Goal: Task Accomplishment & Management: Manage account settings

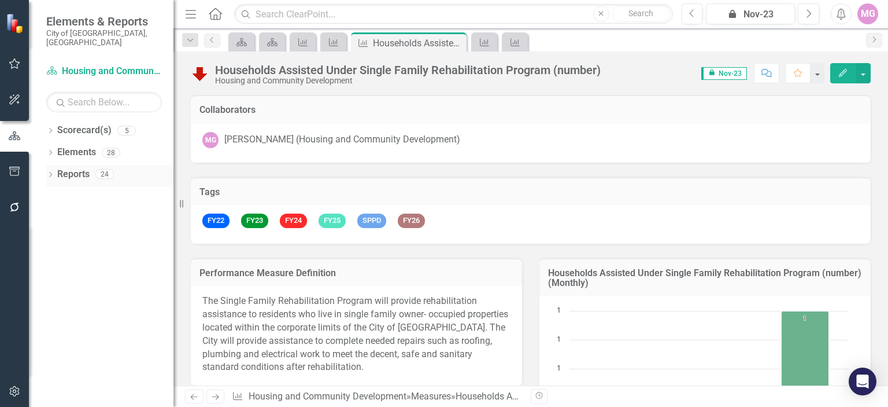
scroll to position [1975, 0]
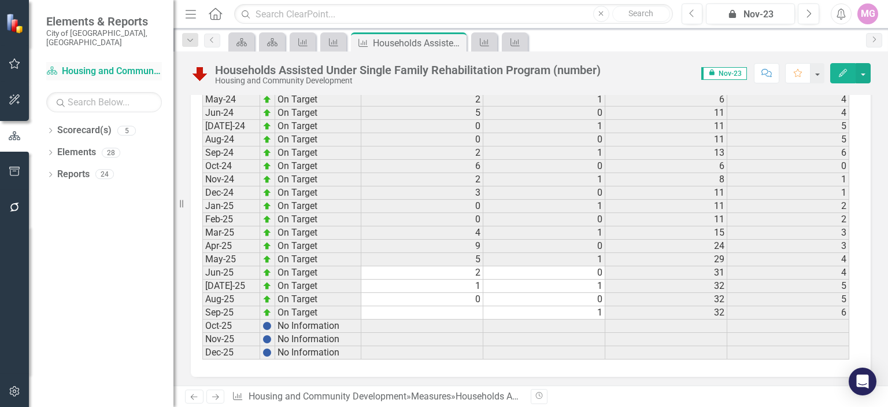
click at [115, 65] on link "Scorecard(s) Housing and Community Development" at bounding box center [104, 71] width 116 height 13
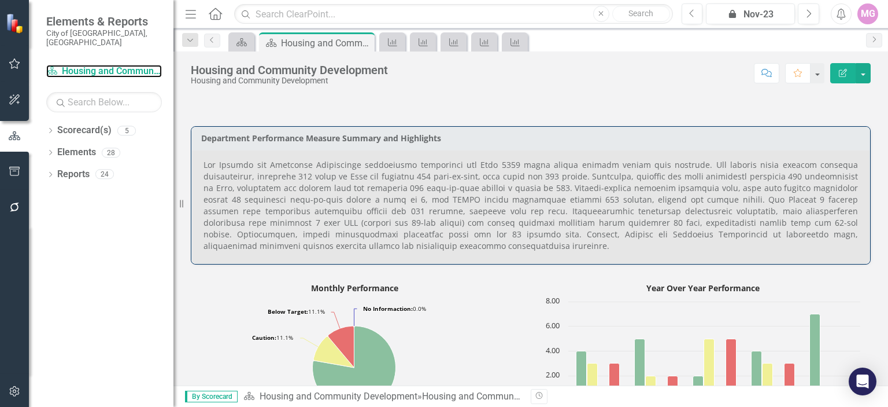
scroll to position [460, 0]
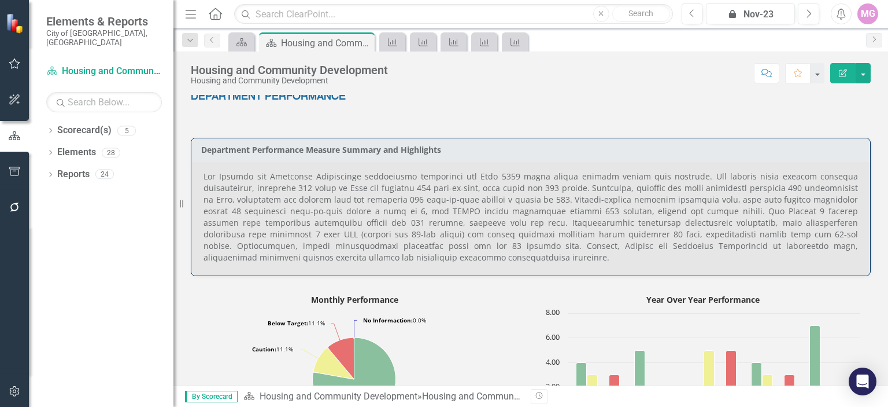
click at [465, 224] on p at bounding box center [531, 217] width 655 height 93
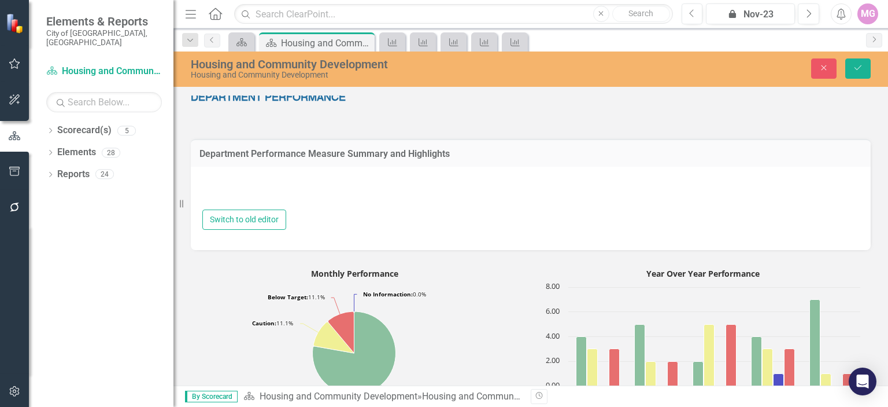
type textarea "<p style="text-align: justify;">The Housing and Community Development performan…"
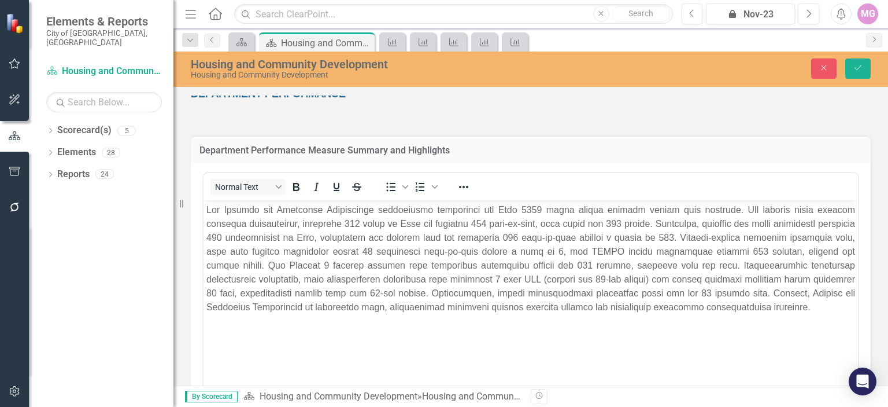
scroll to position [458, 0]
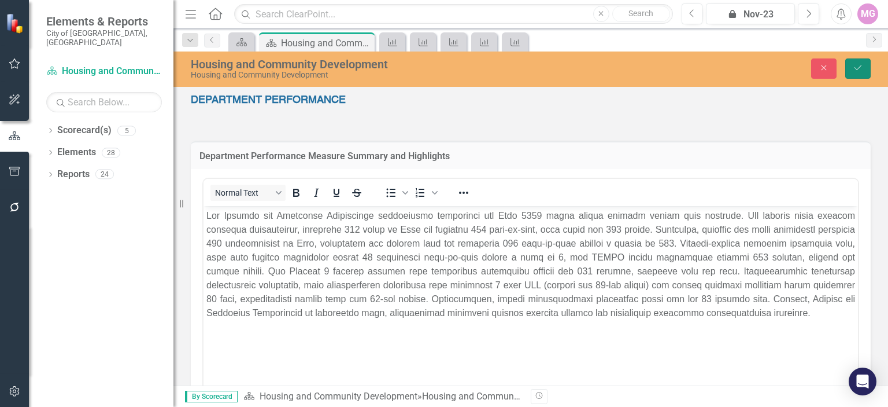
click at [861, 62] on button "Save" at bounding box center [858, 68] width 25 height 20
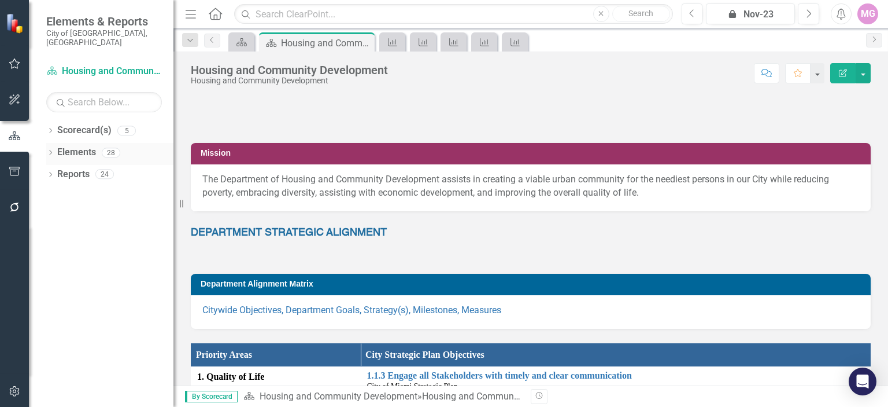
click at [69, 146] on link "Elements" at bounding box center [76, 152] width 39 height 13
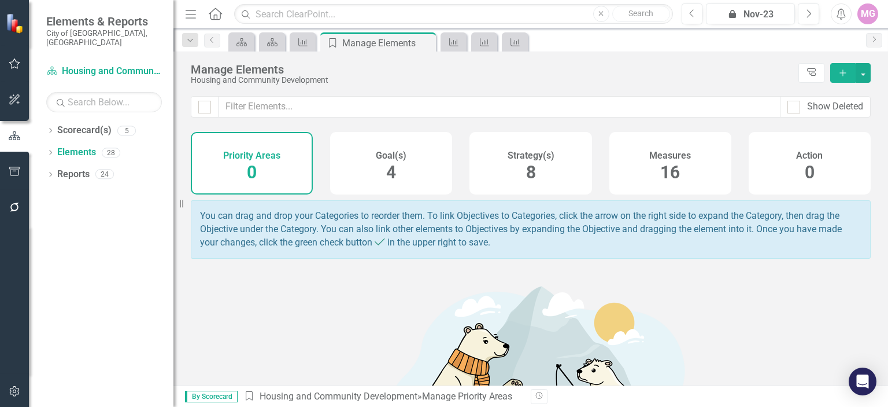
click at [696, 171] on div "Measures 16" at bounding box center [671, 163] width 122 height 62
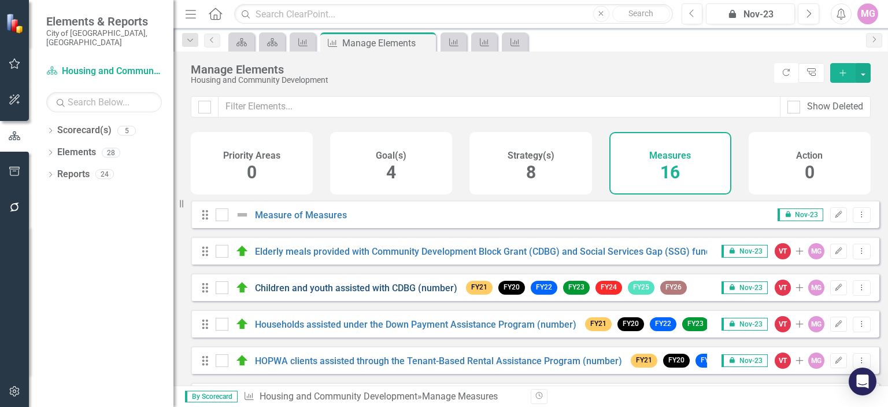
click at [347, 293] on link "Children and youth assisted with CDBG (number)" at bounding box center [356, 287] width 202 height 11
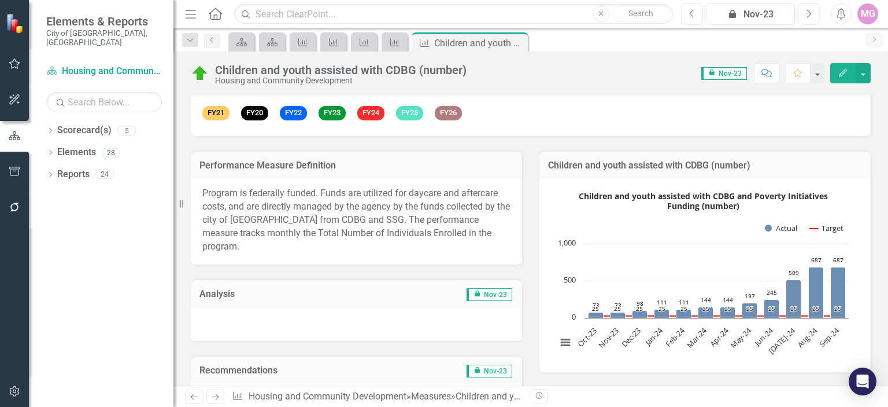
scroll to position [98, 0]
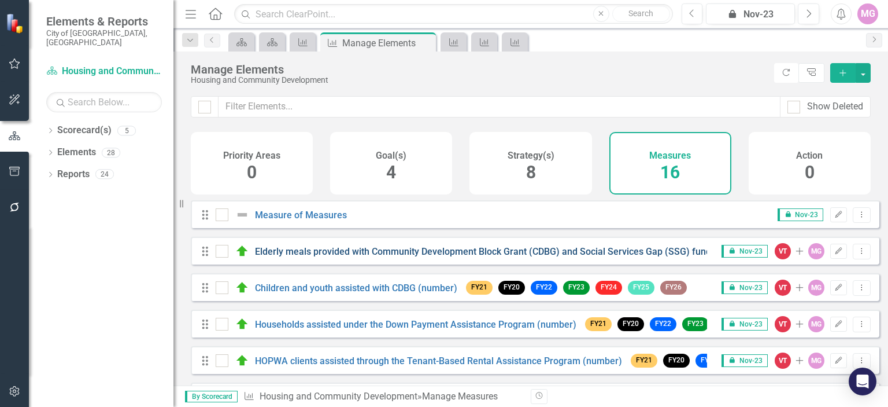
click at [274, 257] on link "Elderly meals provided with Community Development Block Grant (CDBG) and Social…" at bounding box center [510, 251] width 511 height 11
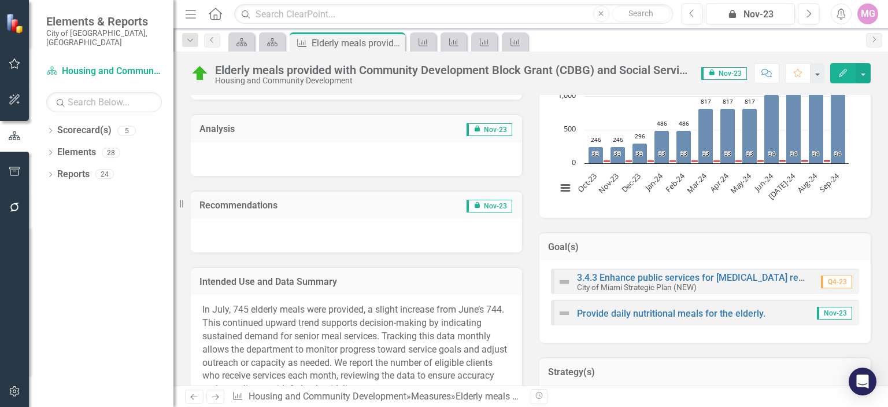
scroll to position [323, 0]
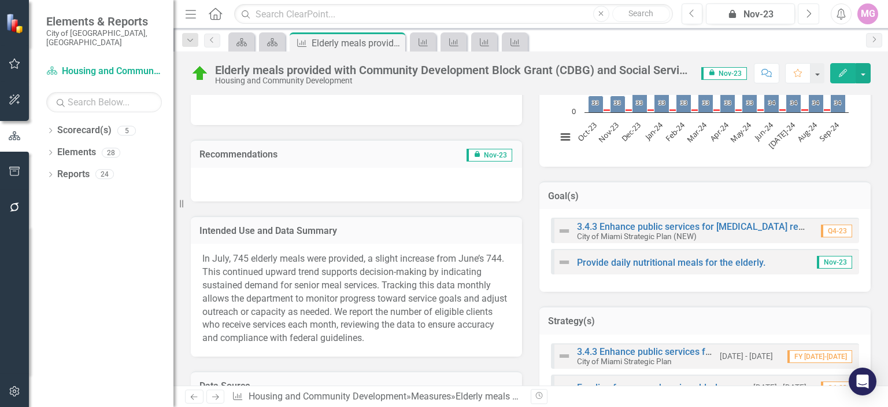
click at [816, 10] on button "Next" at bounding box center [808, 13] width 21 height 21
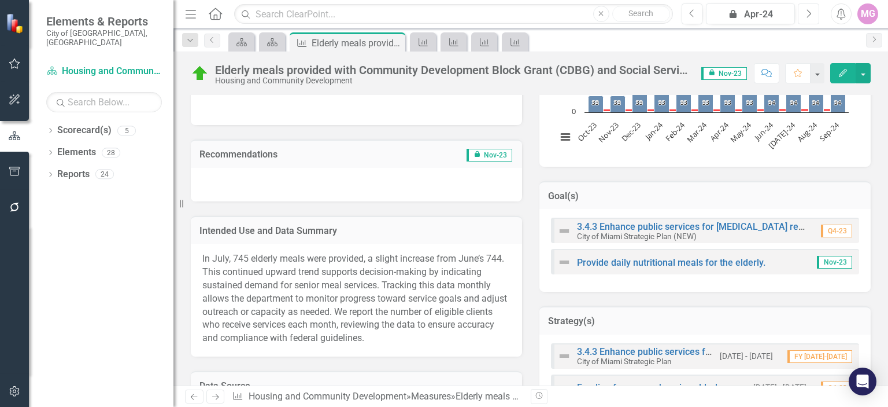
click at [816, 10] on button "Next" at bounding box center [808, 13] width 21 height 21
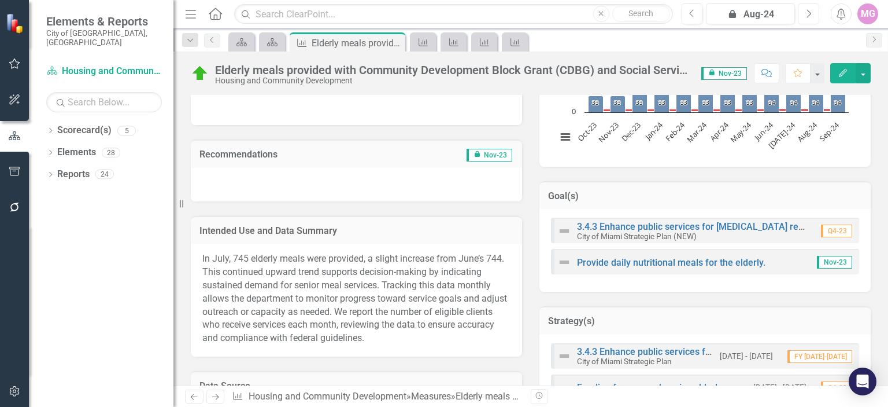
click at [816, 10] on button "Next" at bounding box center [808, 13] width 21 height 21
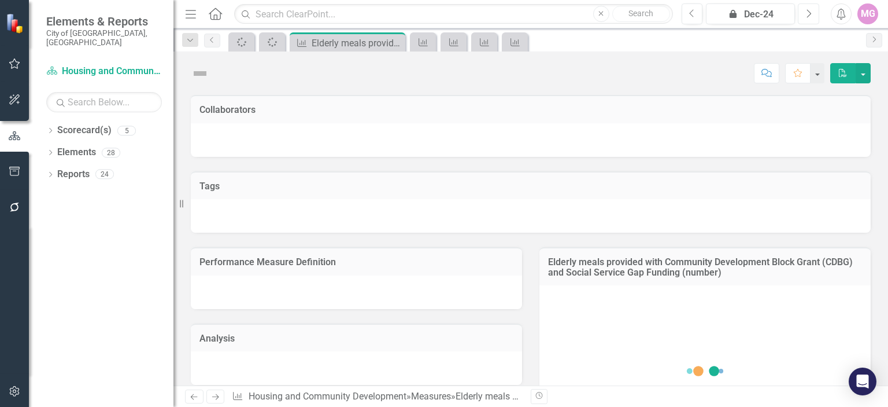
click at [816, 10] on button "Next" at bounding box center [808, 13] width 21 height 21
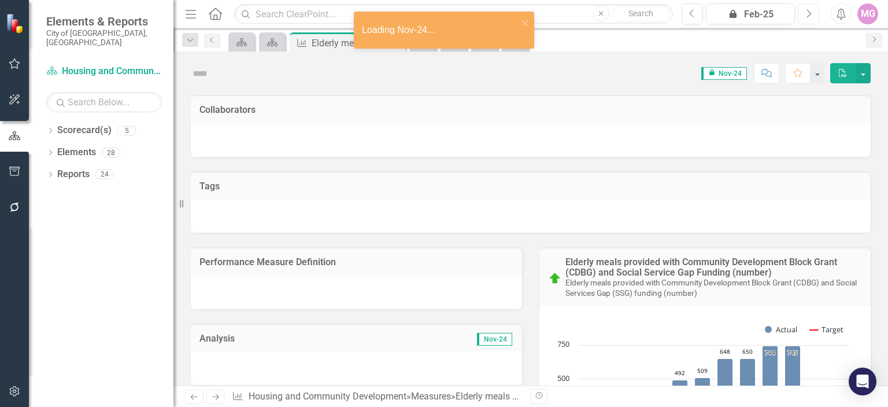
click at [816, 10] on button "Next" at bounding box center [808, 13] width 21 height 21
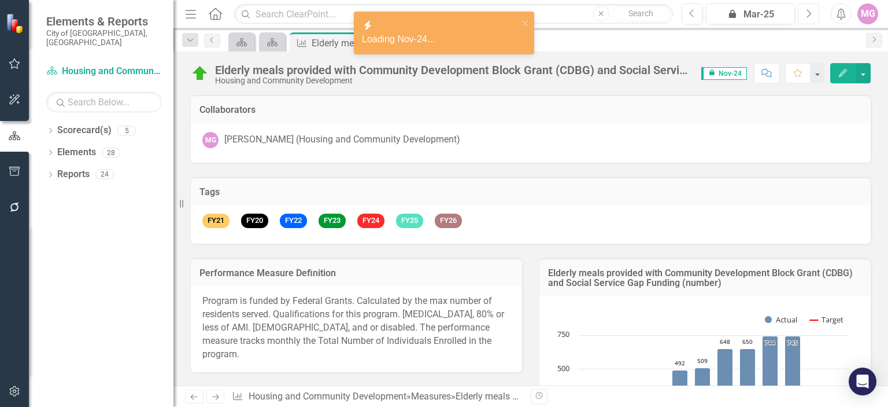
click at [816, 10] on button "Next" at bounding box center [808, 13] width 21 height 21
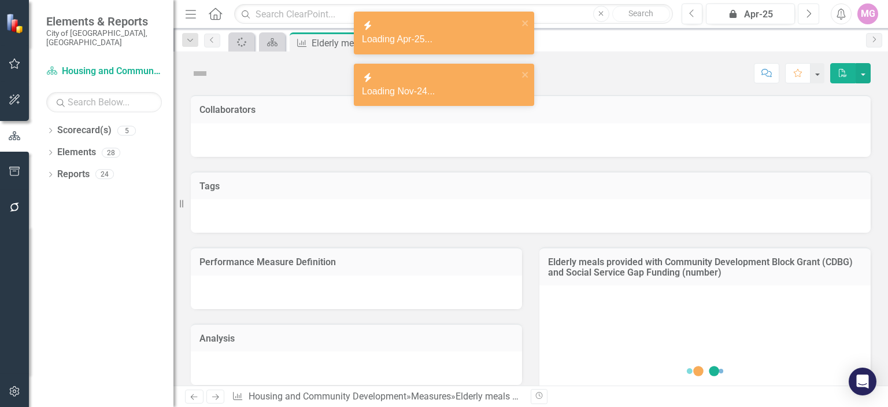
click at [816, 10] on button "Next" at bounding box center [808, 13] width 21 height 21
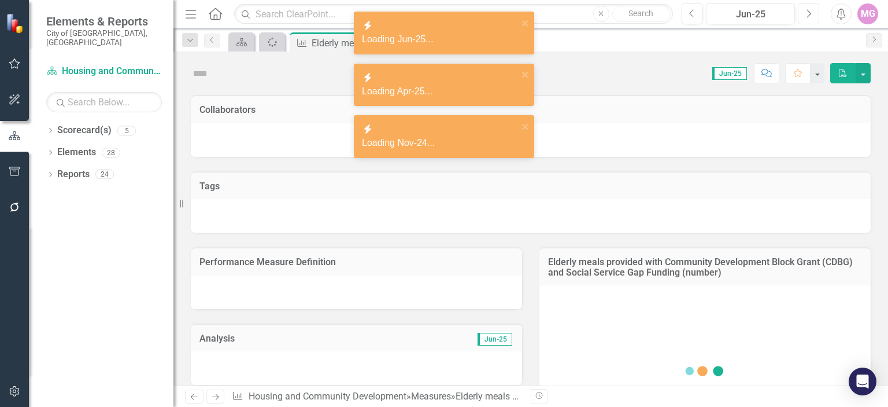
click at [816, 10] on button "Next" at bounding box center [808, 13] width 21 height 21
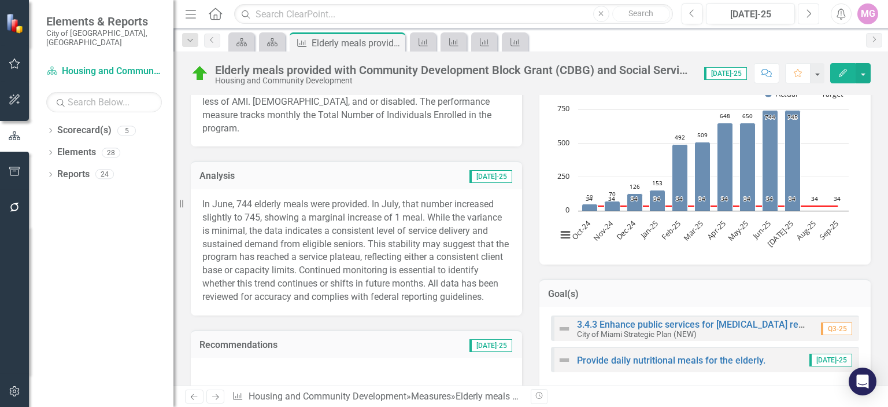
scroll to position [282, 0]
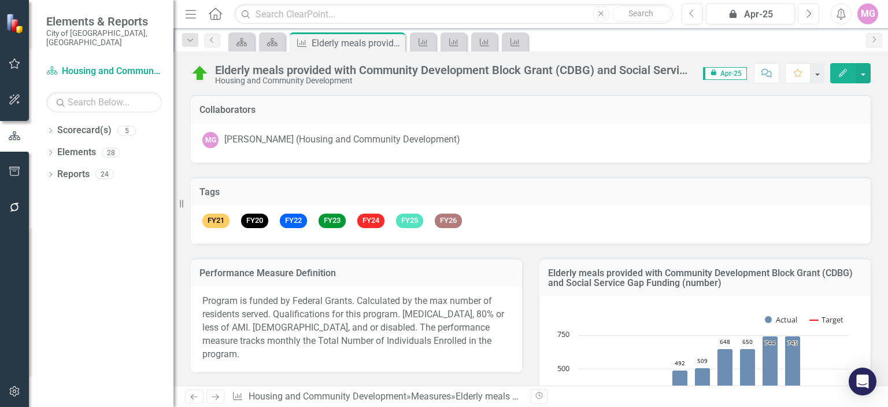
click at [806, 11] on icon "Next" at bounding box center [809, 14] width 6 height 10
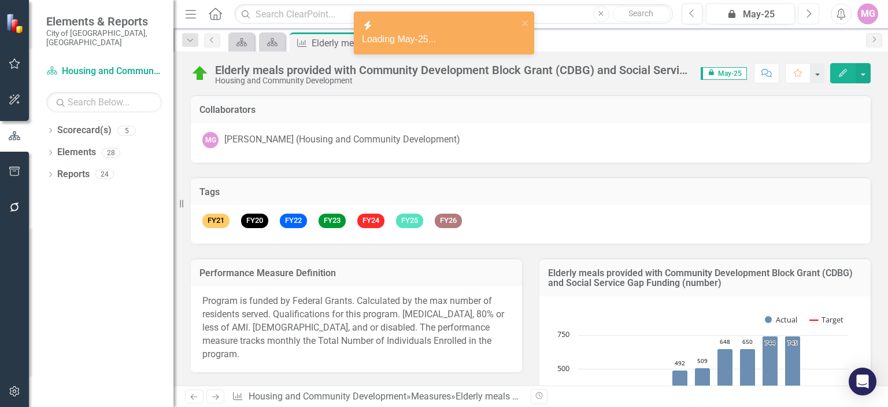
click at [806, 11] on icon "Next" at bounding box center [809, 14] width 6 height 10
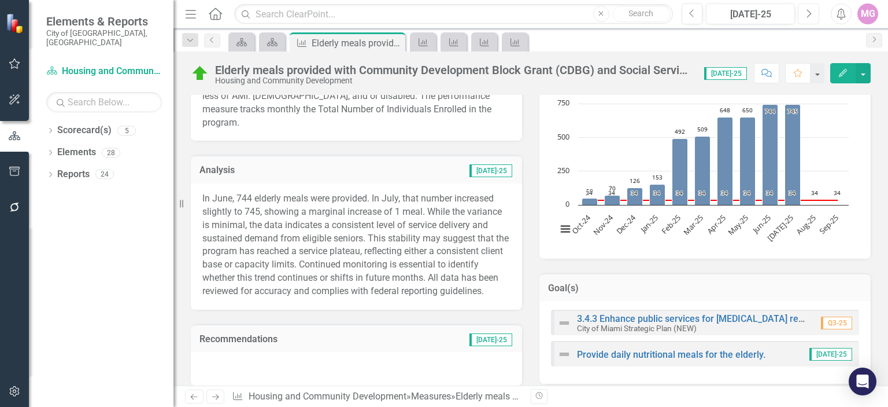
scroll to position [226, 0]
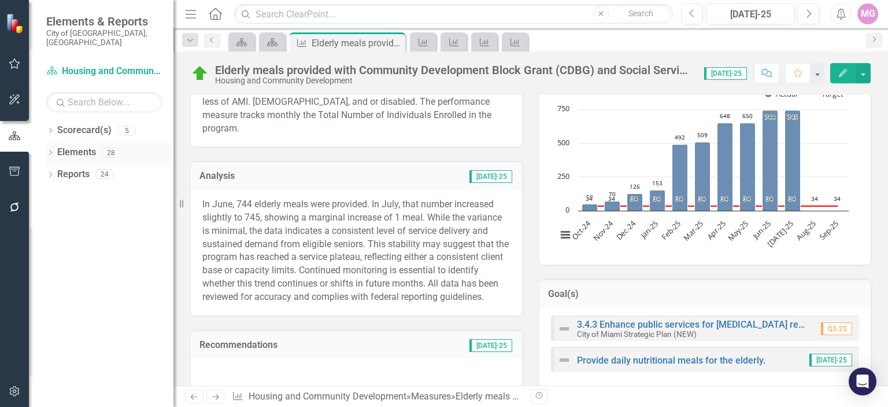
click at [86, 146] on link "Elements" at bounding box center [76, 152] width 39 height 13
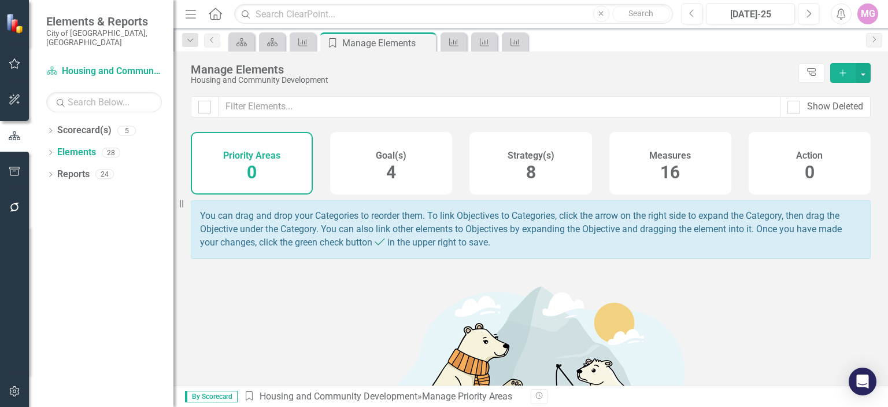
click at [634, 161] on div "Measures 16" at bounding box center [671, 163] width 122 height 62
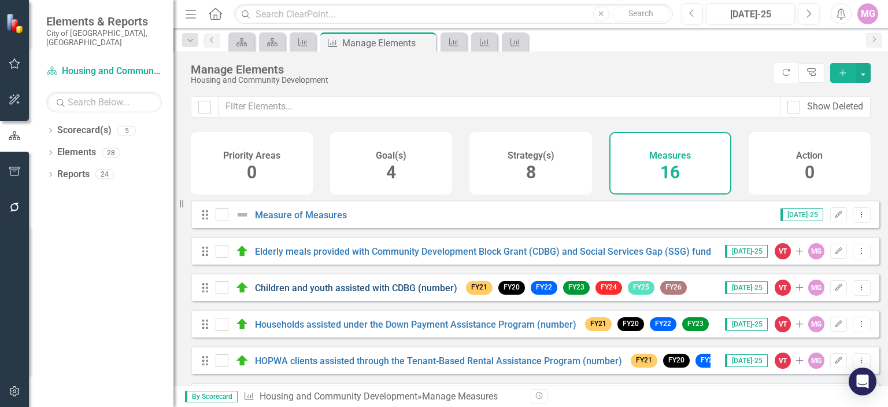
click at [268, 293] on link "Children and youth assisted with CDBG (number)" at bounding box center [356, 287] width 202 height 11
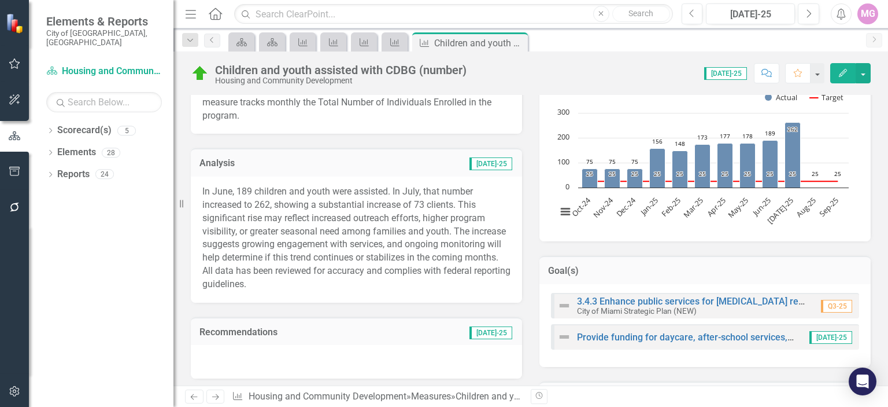
scroll to position [249, 0]
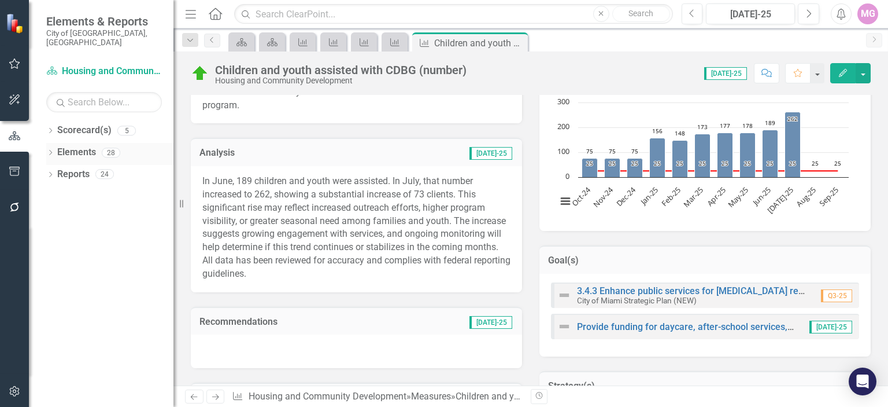
click at [81, 146] on link "Elements" at bounding box center [76, 152] width 39 height 13
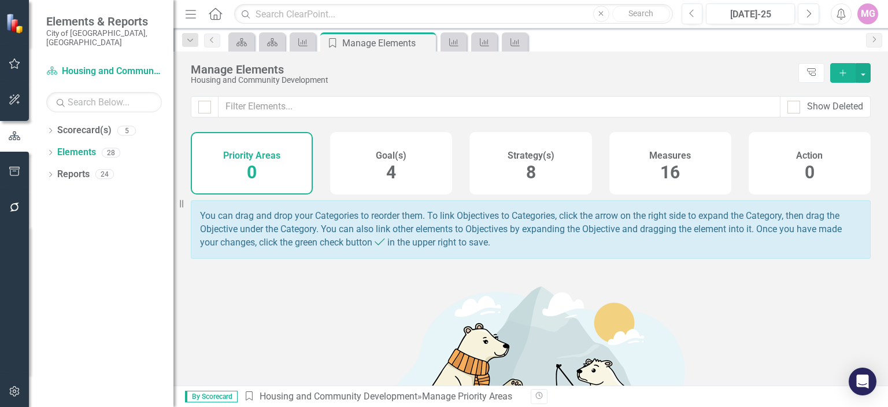
click at [665, 175] on span "16" at bounding box center [671, 172] width 20 height 20
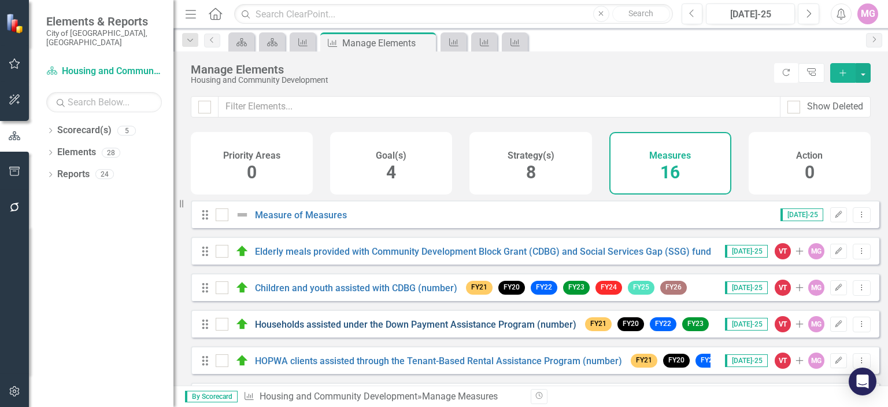
click at [322, 330] on link "Households assisted under the Down Payment Assistance Program (number)" at bounding box center [416, 324] width 322 height 11
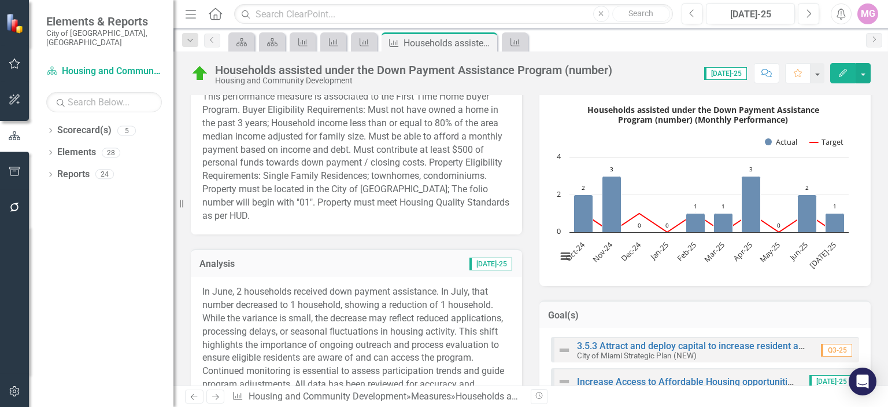
scroll to position [201, 0]
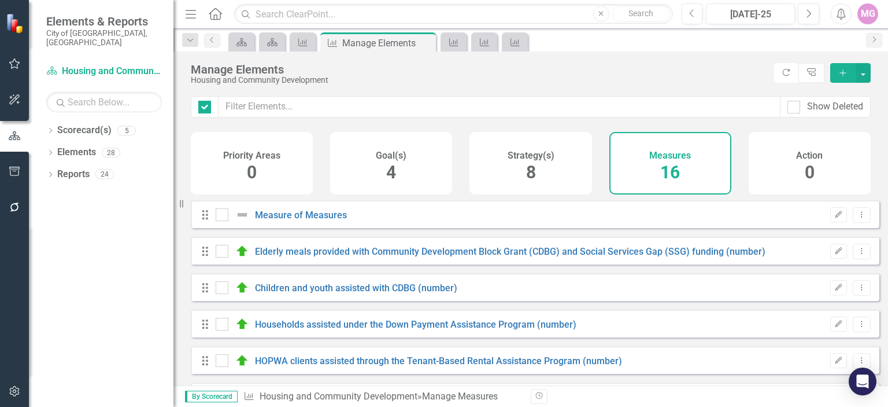
checkbox input "false"
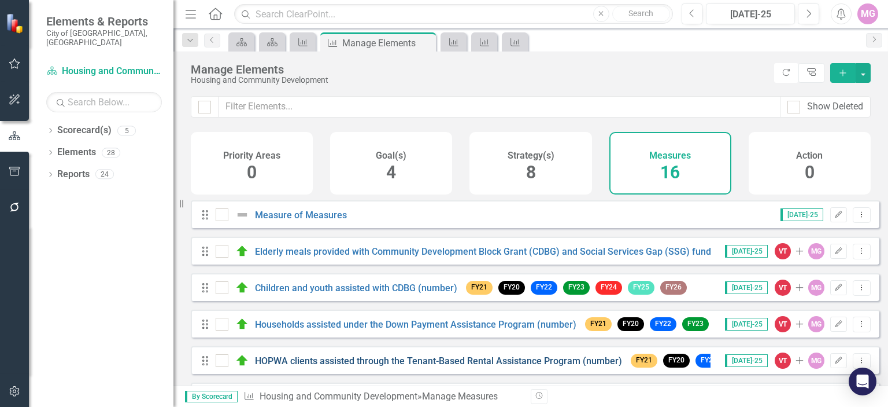
click at [323, 366] on link "HOPWA clients assisted through the Tenant-Based Rental Assistance Program (numb…" at bounding box center [438, 360] width 367 height 11
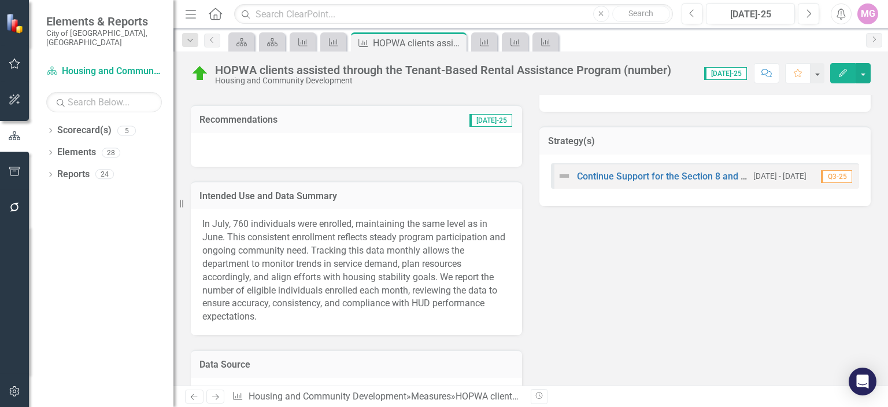
scroll to position [434, 0]
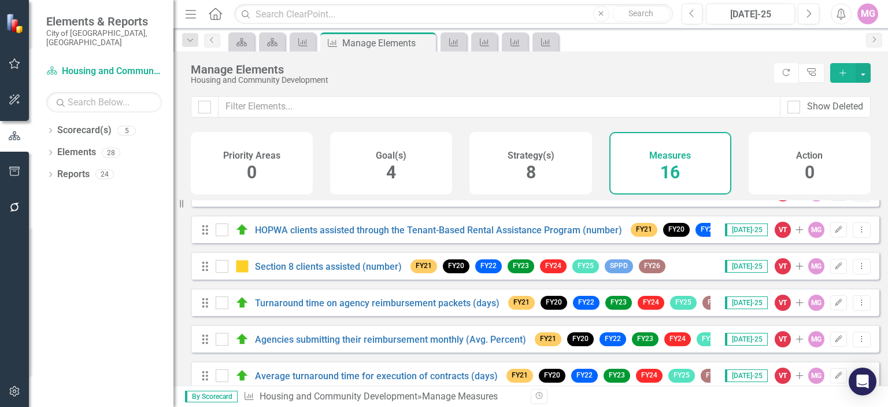
scroll to position [137, 0]
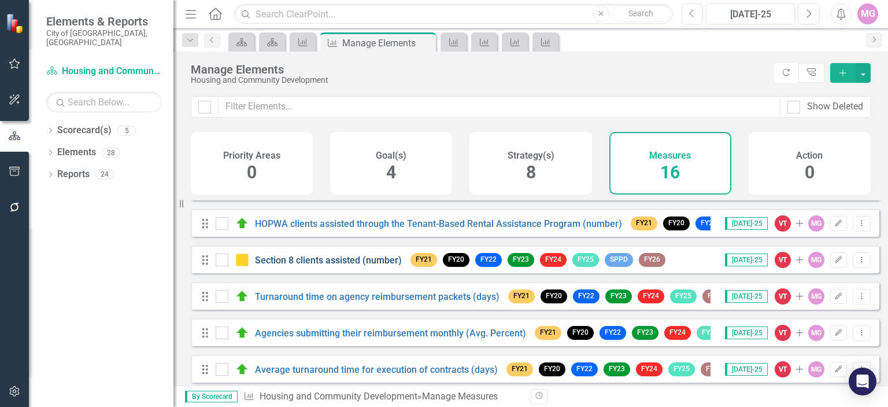
click at [384, 265] on link "Section 8 clients assisted (number)" at bounding box center [328, 259] width 147 height 11
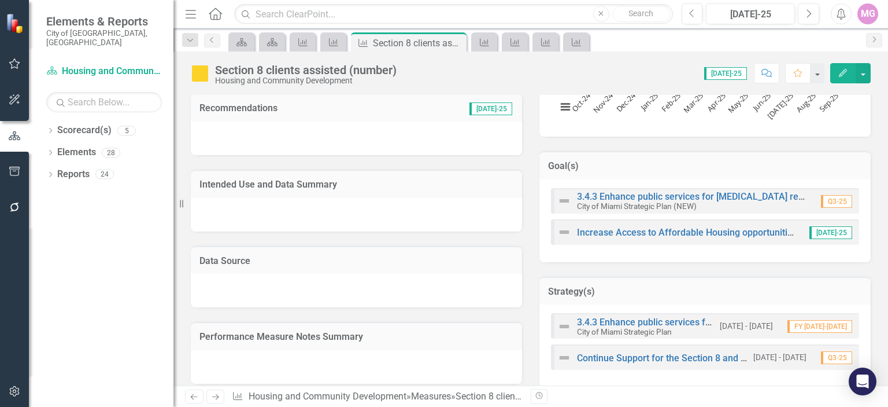
scroll to position [359, 0]
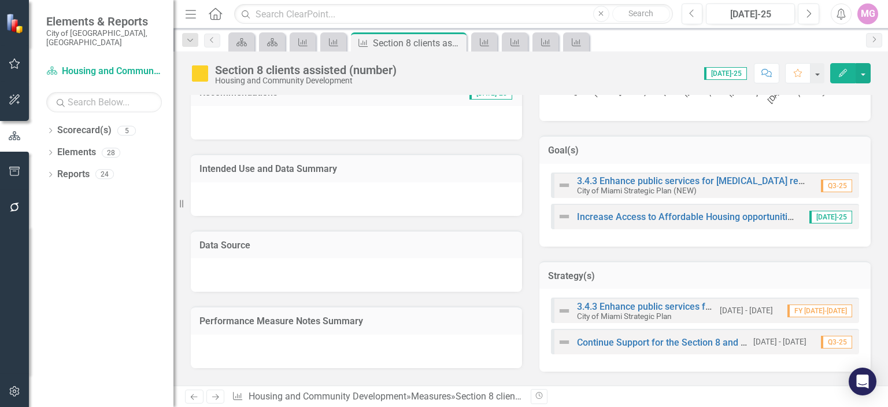
click at [366, 187] on div at bounding box center [356, 199] width 331 height 34
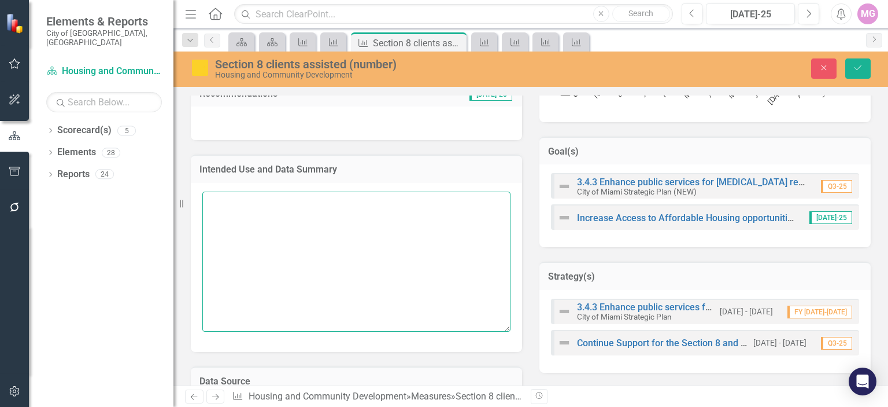
click at [222, 208] on textarea at bounding box center [356, 261] width 308 height 140
type textarea "This mea"
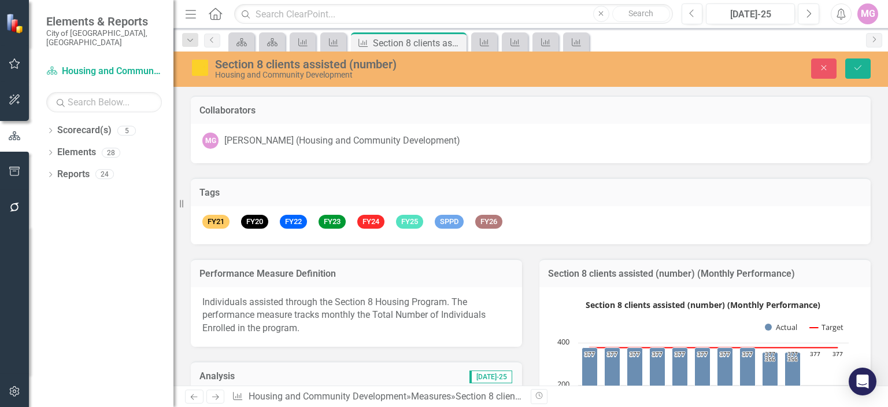
scroll to position [359, 0]
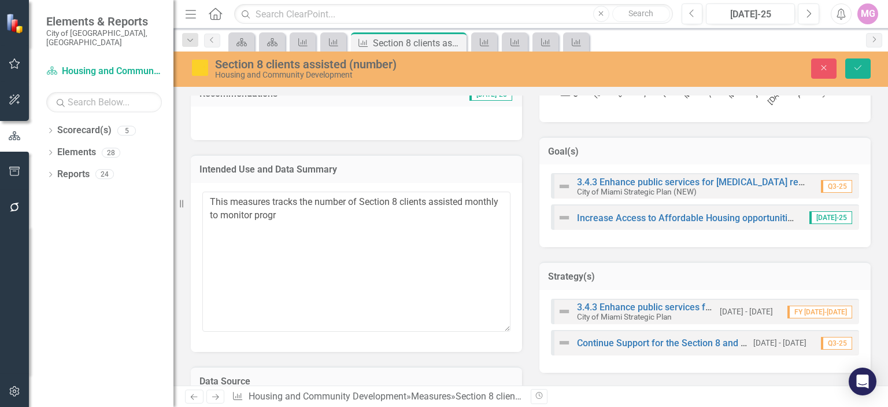
type textarea "This measures tracks the number of Section 8 clients assisted monthly to monito…"
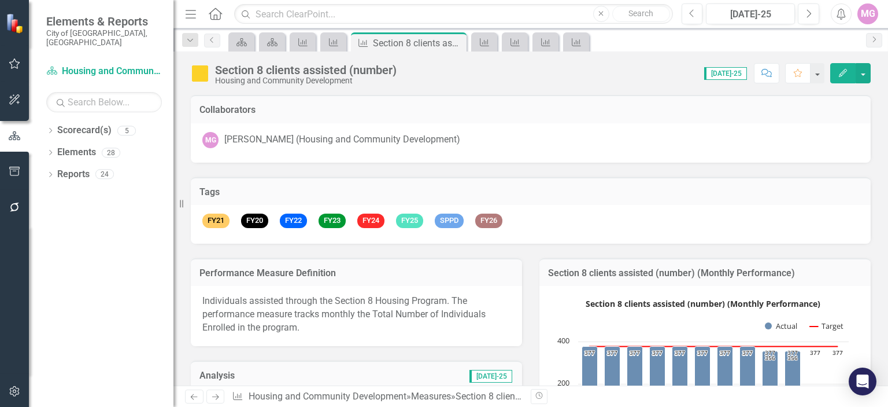
scroll to position [368, 0]
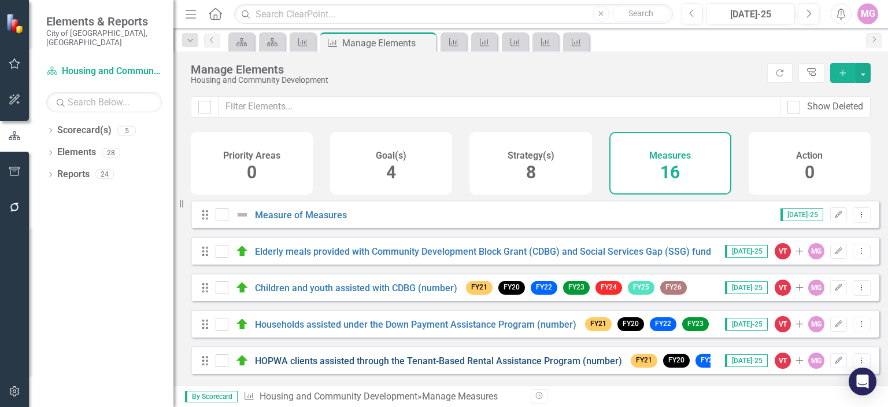
click at [442, 366] on link "HOPWA clients assisted through the Tenant-Based Rental Assistance Program (numb…" at bounding box center [438, 360] width 367 height 11
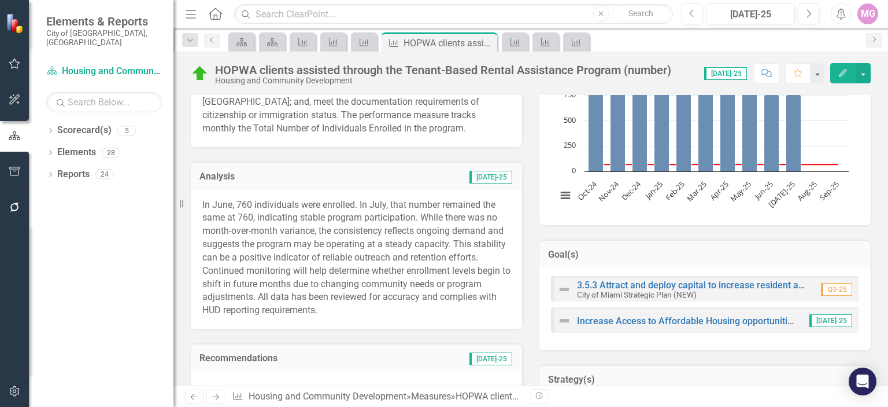
scroll to position [286, 0]
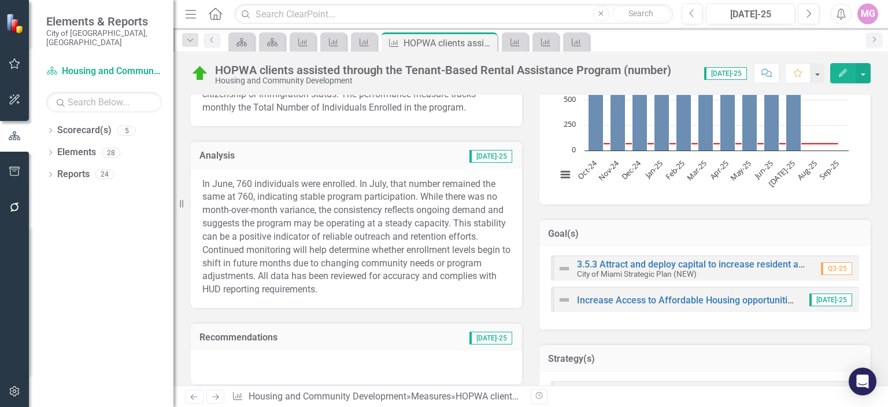
click at [862, 178] on div "Chart Combination chart with 2 data series. HOPWA clients assisted with the Ten…" at bounding box center [705, 107] width 331 height 194
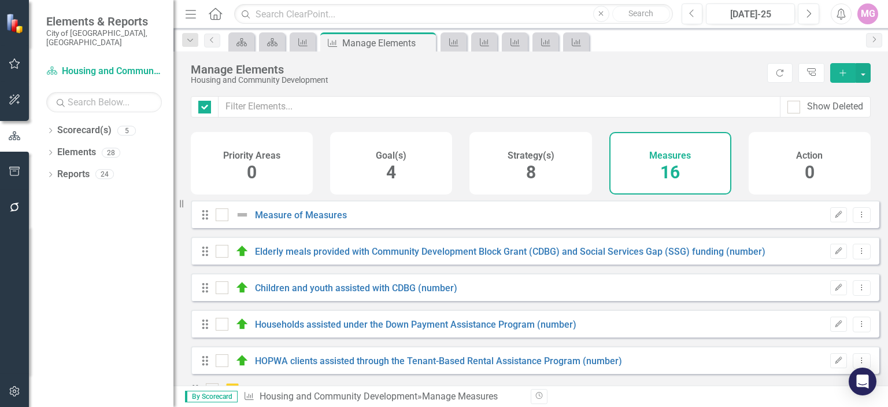
checkbox input "false"
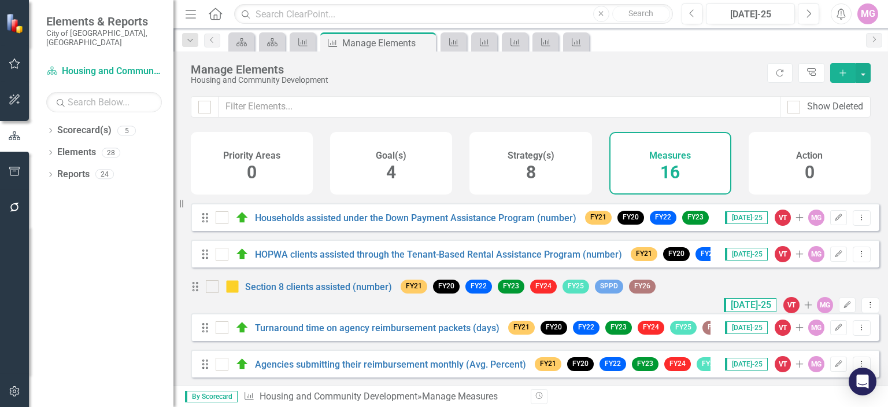
scroll to position [108, 0]
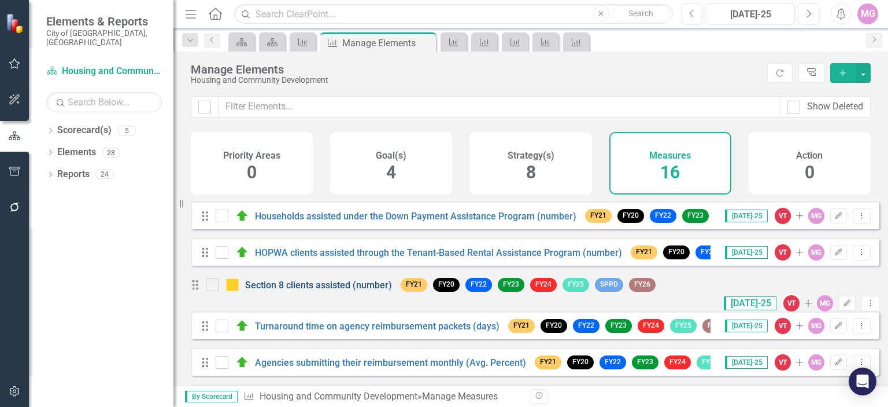
click at [368, 290] on link "Section 8 clients assisted (number)" at bounding box center [318, 284] width 147 height 11
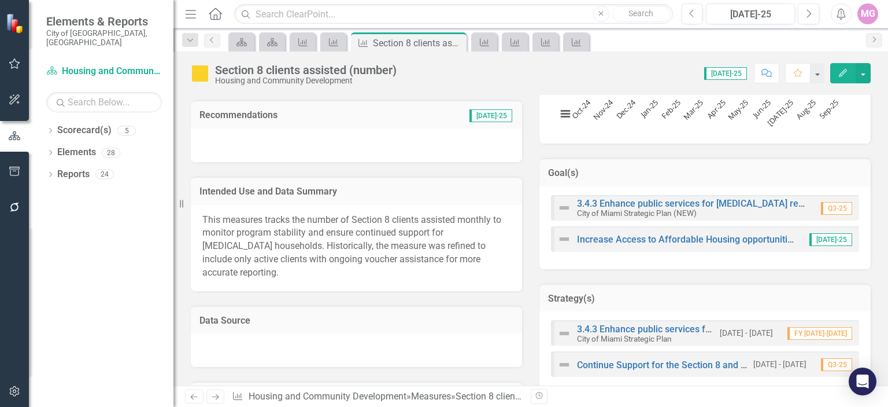
scroll to position [240, 0]
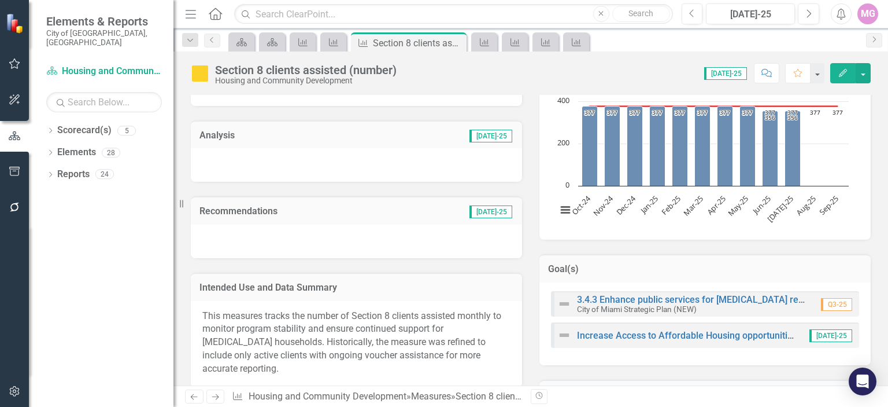
click at [280, 336] on span "This measures tracks the number of Section 8 clients assisted monthly to monito…" at bounding box center [351, 342] width 299 height 64
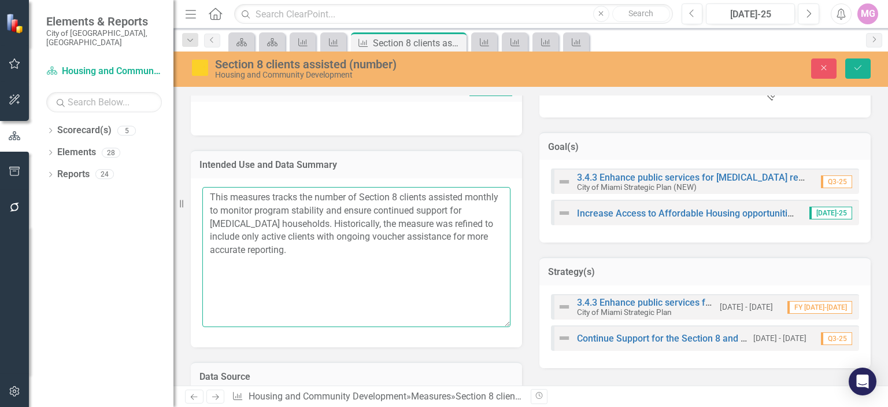
scroll to position [415, 0]
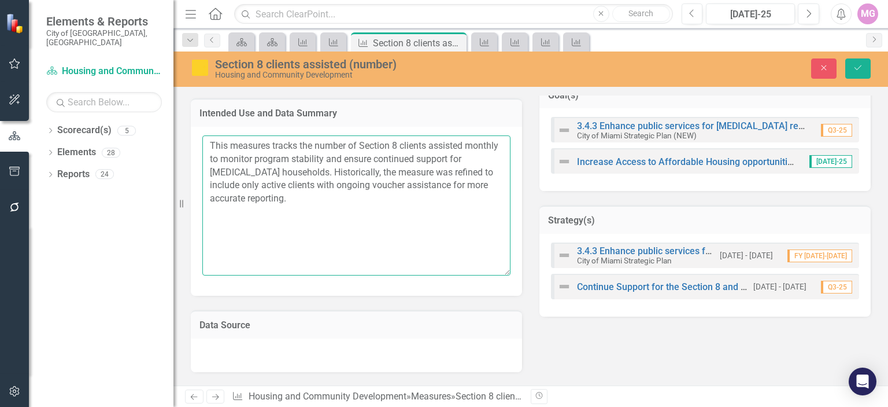
drag, startPoint x: 208, startPoint y: 314, endPoint x: 273, endPoint y: 314, distance: 64.8
click at [282, 342] on div "Performance Measure Definition Individuals assisted through the Section 8 Housi…" at bounding box center [356, 138] width 349 height 619
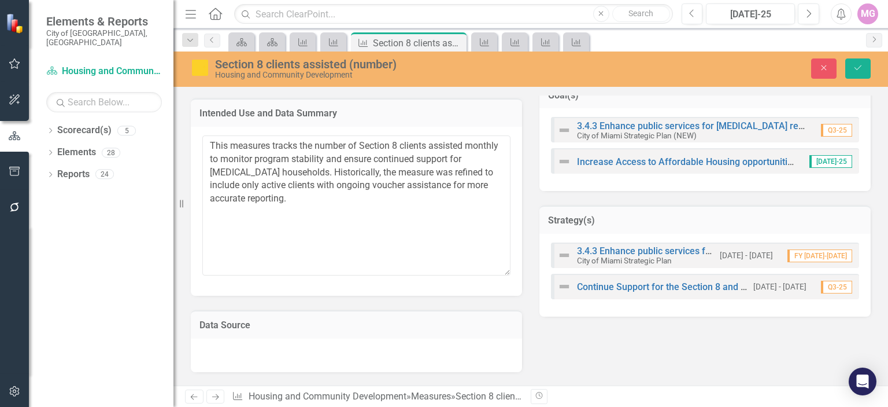
drag, startPoint x: 271, startPoint y: 302, endPoint x: 268, endPoint y: 263, distance: 39.4
click at [268, 263] on div "Performance Measure Definition Individuals assisted through the Section 8 Housi…" at bounding box center [356, 138] width 349 height 619
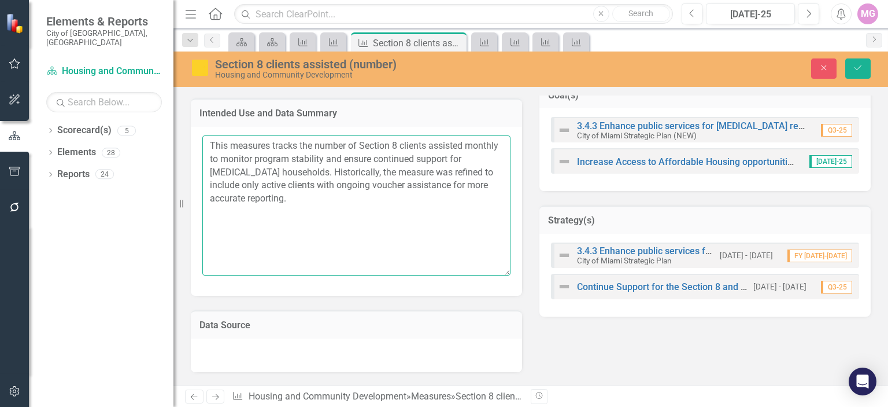
drag, startPoint x: 292, startPoint y: 198, endPoint x: 202, endPoint y: 135, distance: 109.6
click at [202, 135] on textarea "This measures tracks the number of Section 8 clients assisted monthly to monito…" at bounding box center [356, 205] width 308 height 140
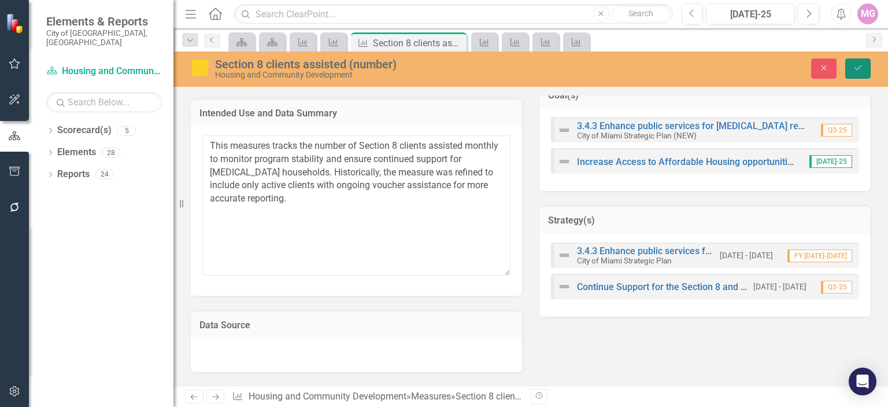
click at [863, 66] on icon "Save" at bounding box center [858, 68] width 10 height 8
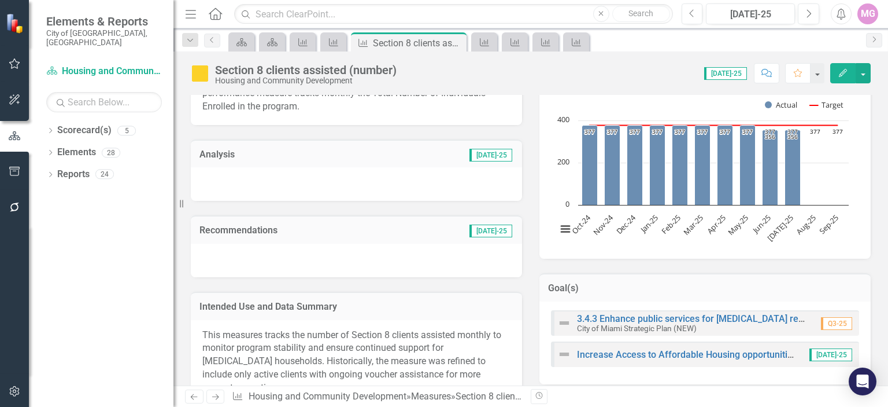
scroll to position [227, 0]
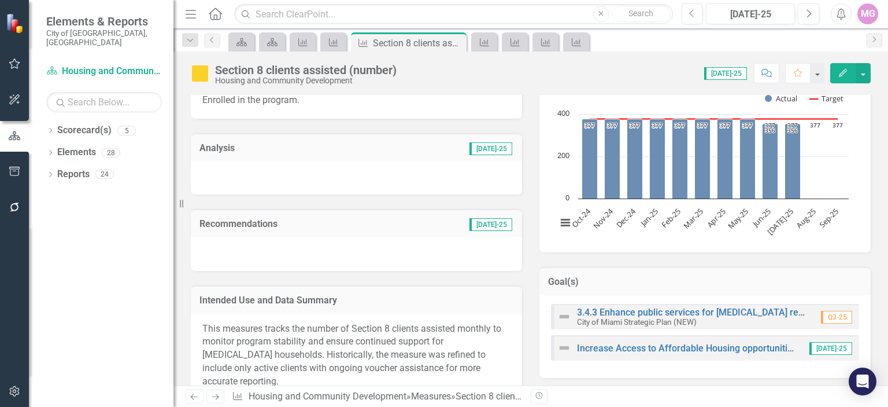
click at [273, 171] on div at bounding box center [356, 178] width 331 height 34
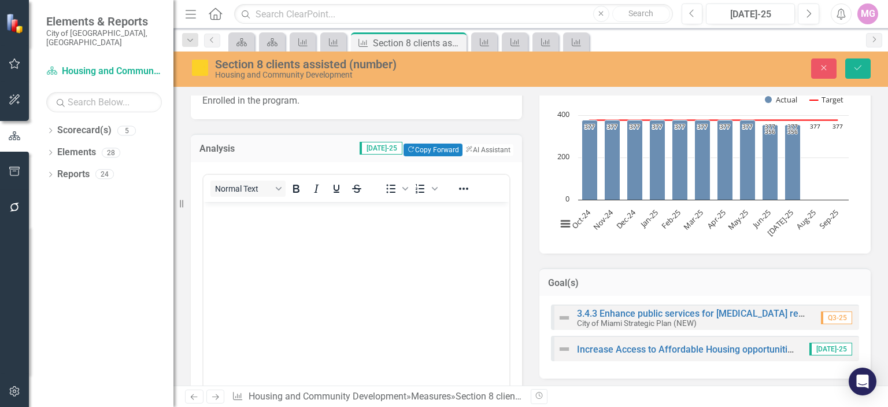
scroll to position [0, 0]
click at [215, 227] on body "Rich Text Area. Press ALT-0 for help." at bounding box center [357, 288] width 306 height 174
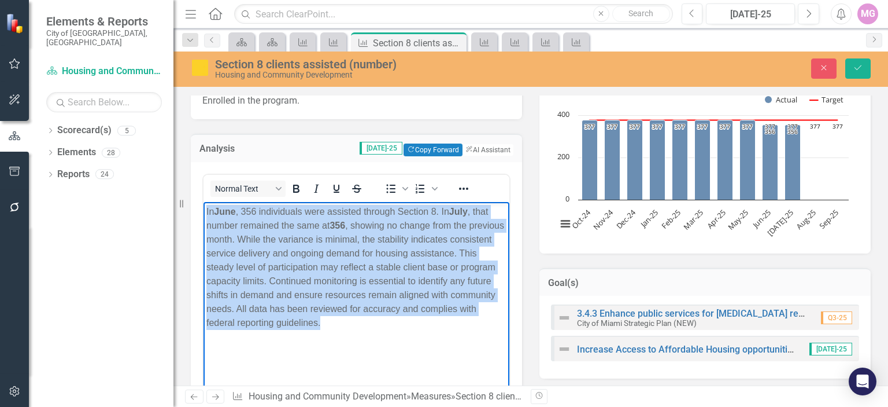
drag, startPoint x: 207, startPoint y: 212, endPoint x: 432, endPoint y: 348, distance: 262.9
click at [432, 348] on body "In June , 356 individuals were assisted through Section 8. In July , that numbe…" at bounding box center [357, 288] width 306 height 174
click at [297, 189] on icon "Bold" at bounding box center [296, 189] width 14 height 14
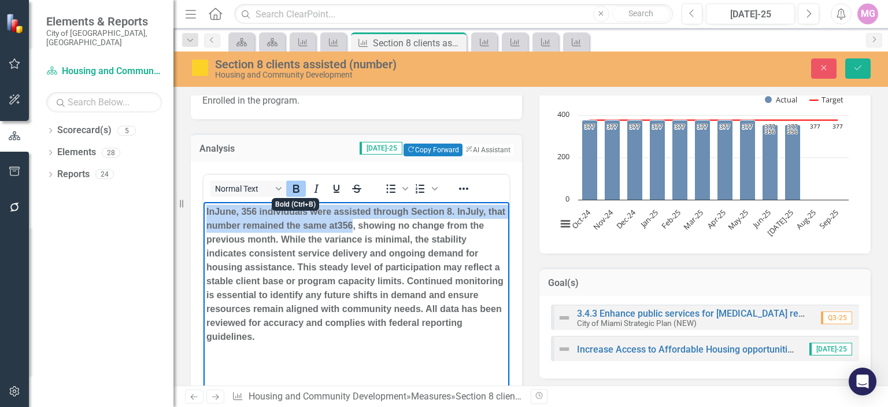
click at [297, 189] on icon "Bold" at bounding box center [296, 189] width 14 height 14
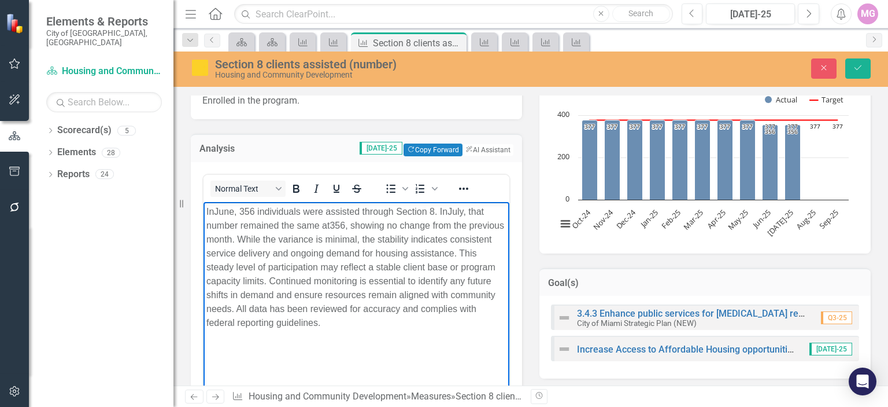
click at [414, 349] on body "In June , 356 individuals were assisted through Section 8. In July , that numbe…" at bounding box center [357, 288] width 306 height 174
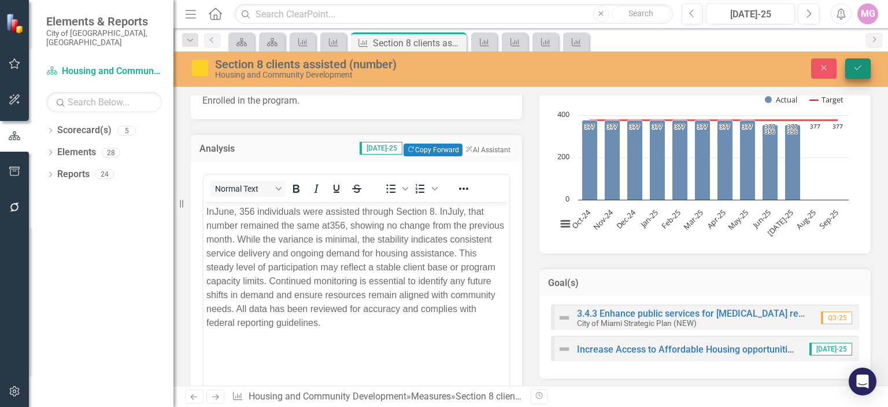
click at [857, 65] on icon "Save" at bounding box center [858, 68] width 10 height 8
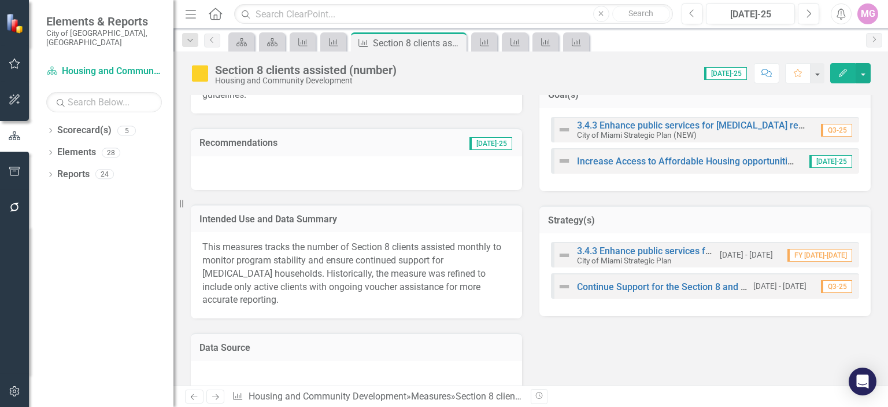
scroll to position [455, 0]
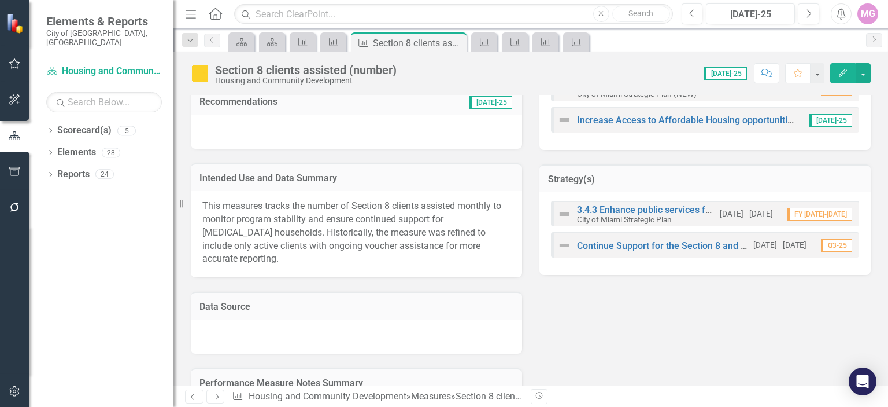
click at [234, 243] on span "This measures tracks the number of Section 8 clients assisted monthly to monito…" at bounding box center [351, 232] width 299 height 64
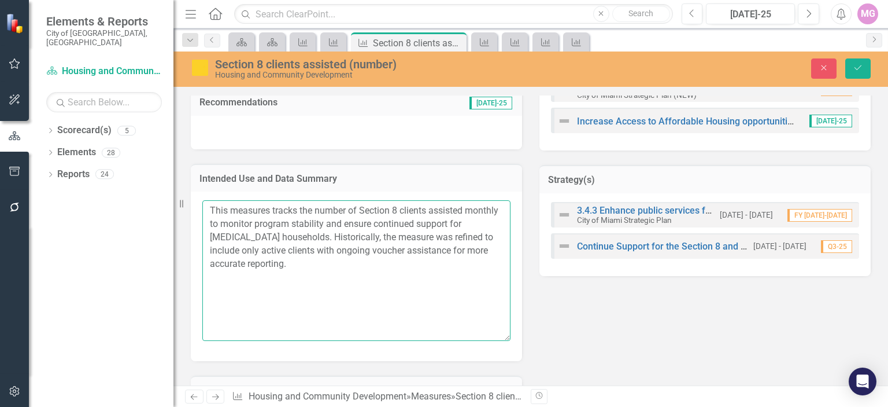
drag, startPoint x: 206, startPoint y: 204, endPoint x: 386, endPoint y: 280, distance: 195.4
click at [386, 280] on textarea "This measures tracks the number of Section 8 clients assisted monthly to monito…" at bounding box center [356, 270] width 308 height 140
paste textarea "In July, 356 Section 8 clients were assisted, the same number as in June. This …"
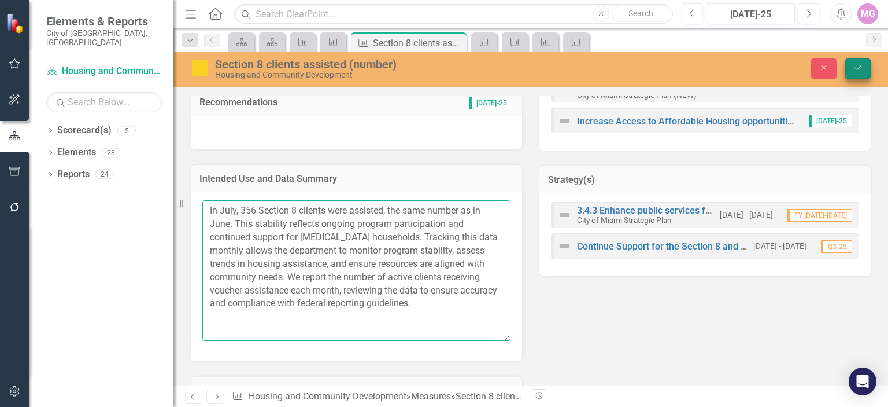
type textarea "In July, 356 Section 8 clients were assisted, the same number as in June. This …"
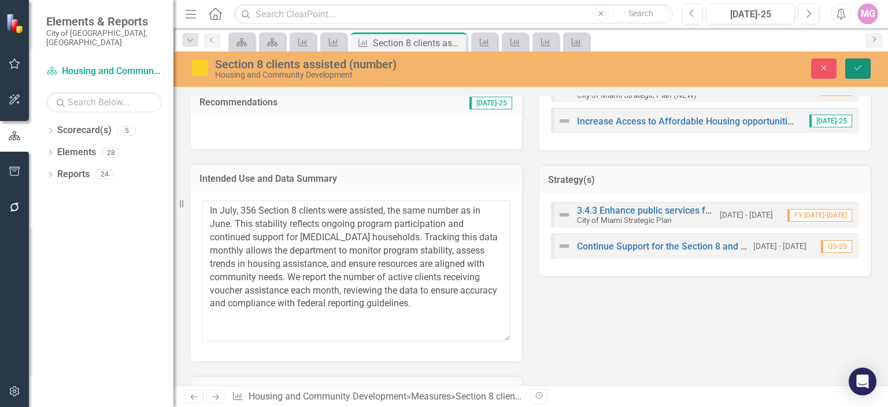
click at [854, 60] on button "Save" at bounding box center [858, 68] width 25 height 20
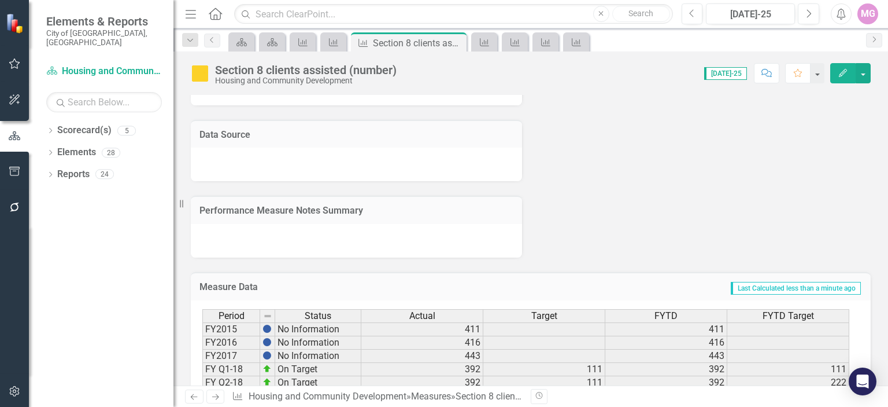
scroll to position [663, 0]
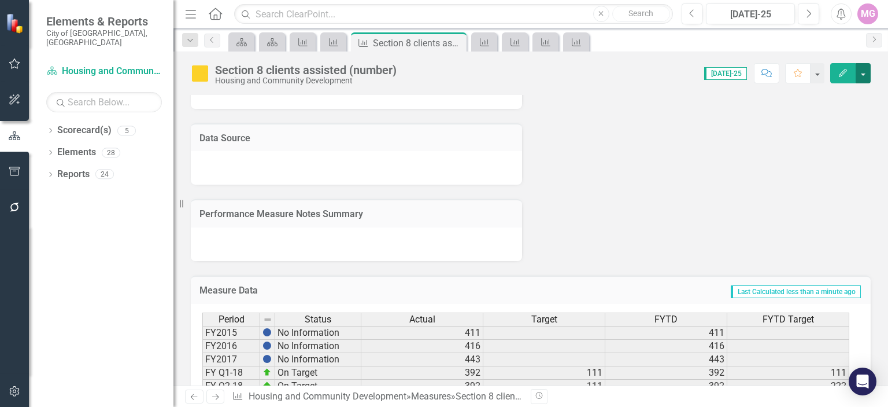
click at [864, 74] on button "button" at bounding box center [863, 73] width 15 height 20
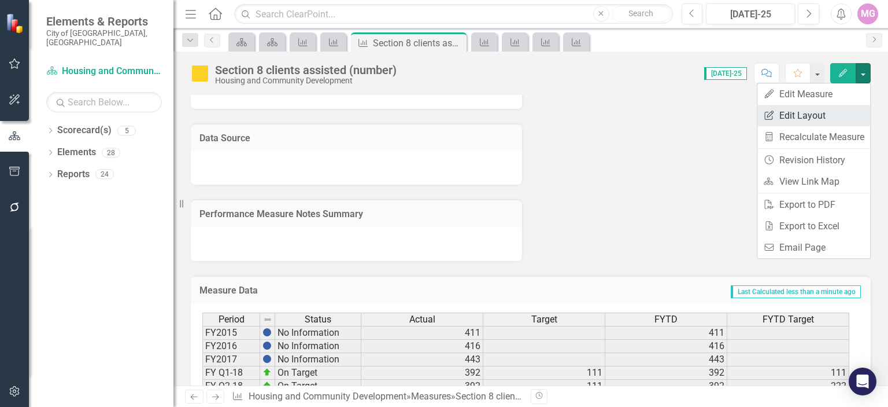
click at [813, 113] on link "Edit Report Edit Layout" at bounding box center [814, 115] width 113 height 21
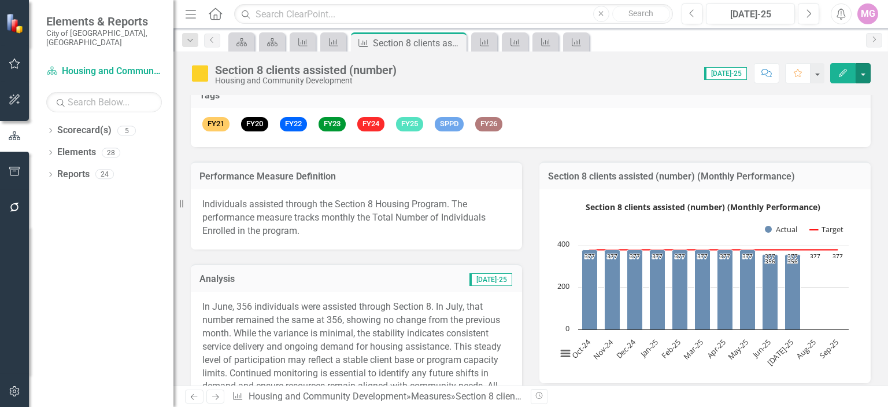
scroll to position [80, 0]
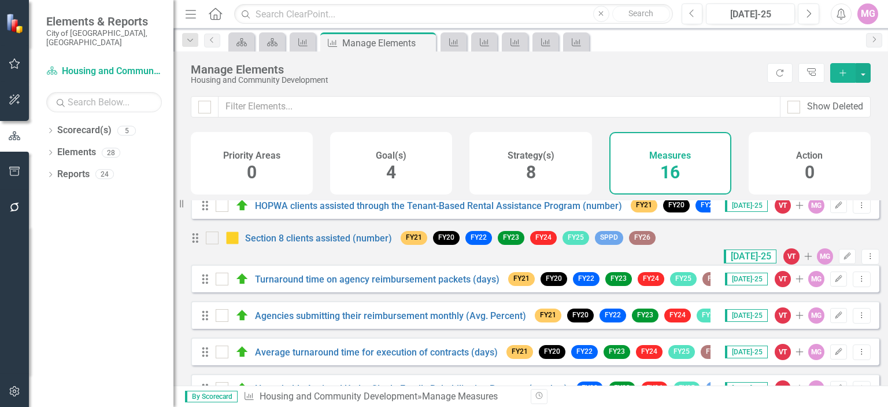
scroll to position [157, 0]
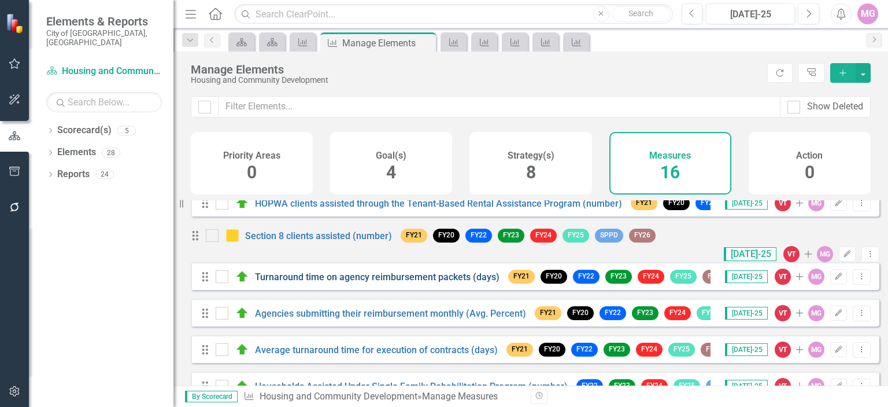
click at [399, 282] on link "Turnaround time on agency reimbursement packets (days)" at bounding box center [377, 276] width 245 height 11
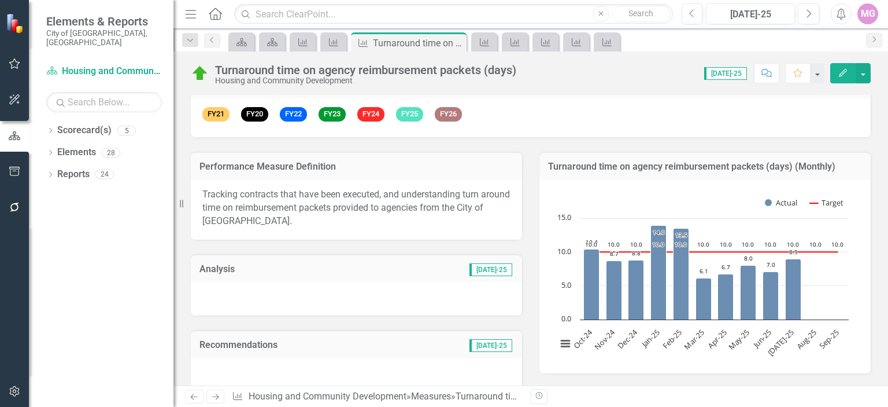
scroll to position [101, 0]
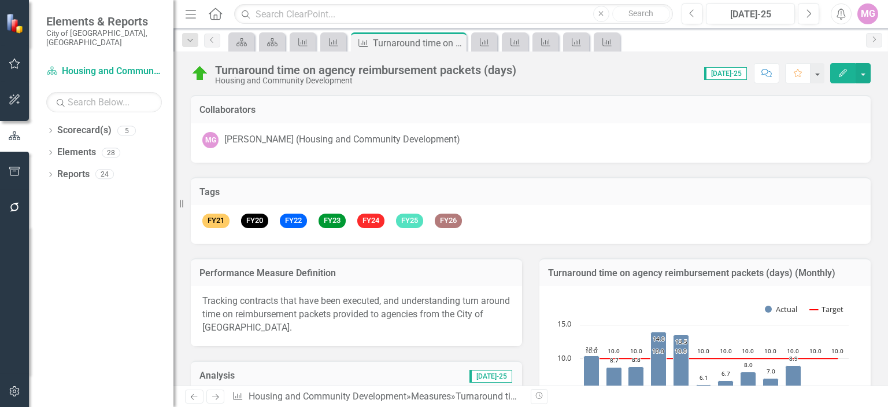
scroll to position [101, 0]
